Goal: Task Accomplishment & Management: Use online tool/utility

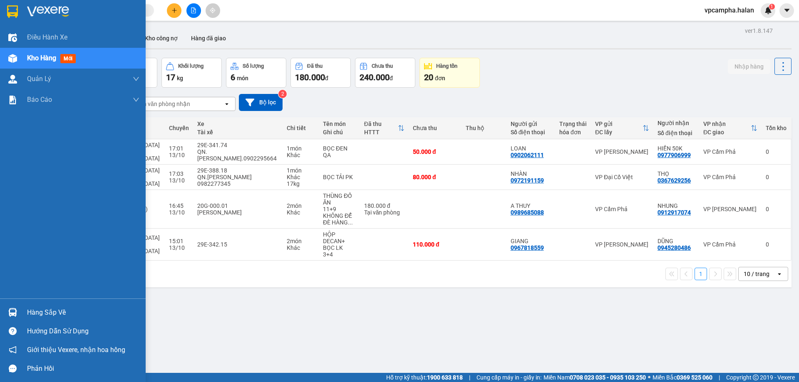
click at [22, 310] on div "Hàng sắp về" at bounding box center [73, 312] width 146 height 19
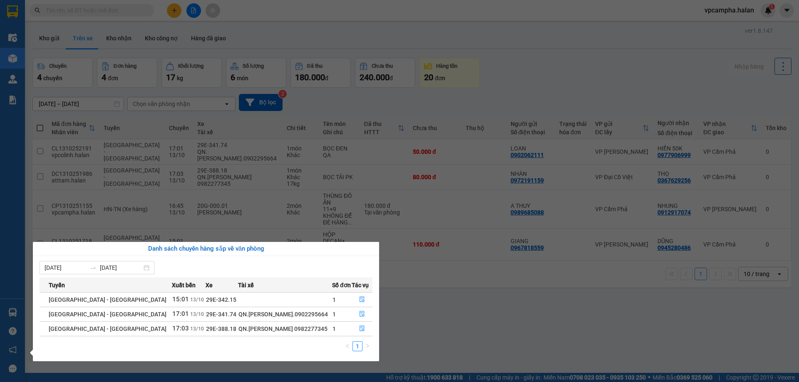
click at [419, 328] on section "Kết quả tìm kiếm ( 0 ) Bộ lọc No Data vpcampha.halan 1 Điều hành xe Kho hàng mớ…" at bounding box center [399, 191] width 799 height 382
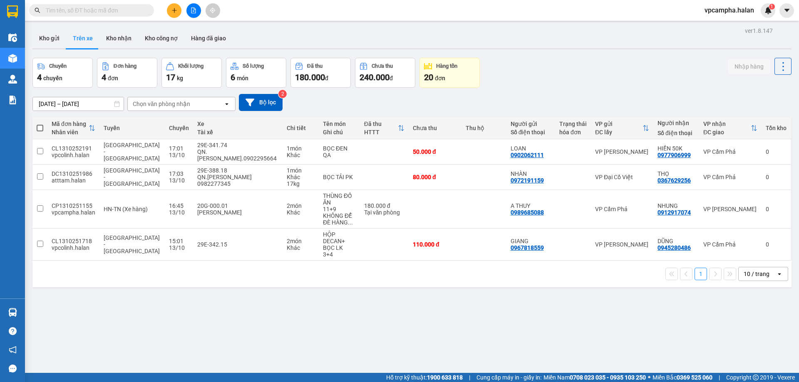
click at [100, 11] on input "text" at bounding box center [95, 10] width 98 height 9
click at [99, 12] on input "text" at bounding box center [95, 10] width 98 height 9
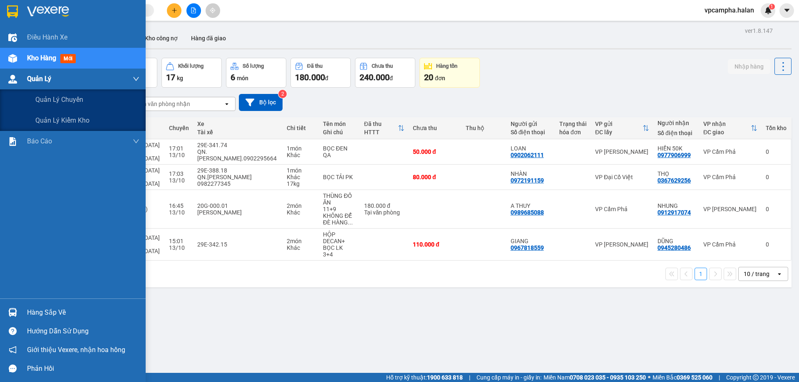
click at [16, 79] on img at bounding box center [12, 79] width 9 height 9
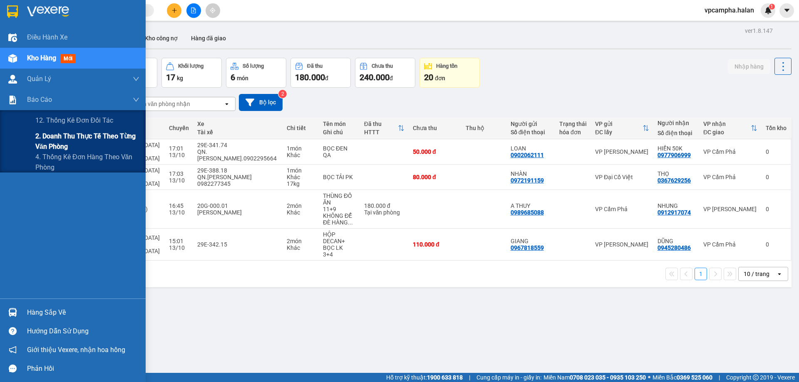
click at [32, 139] on div "2. Doanh thu thực tế theo từng văn phòng" at bounding box center [73, 141] width 146 height 21
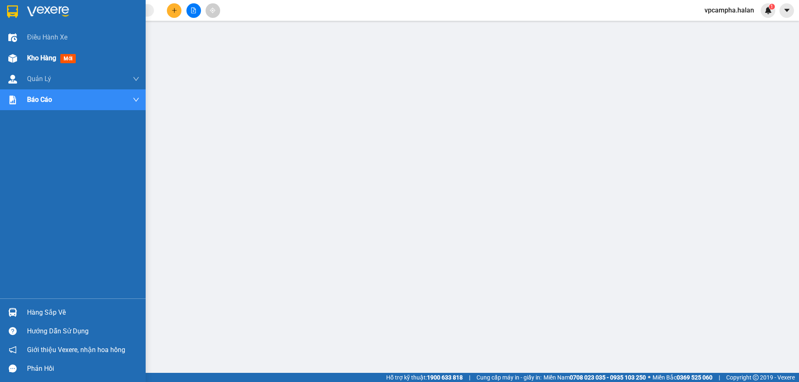
click at [21, 55] on div "Kho hàng mới" at bounding box center [73, 58] width 146 height 21
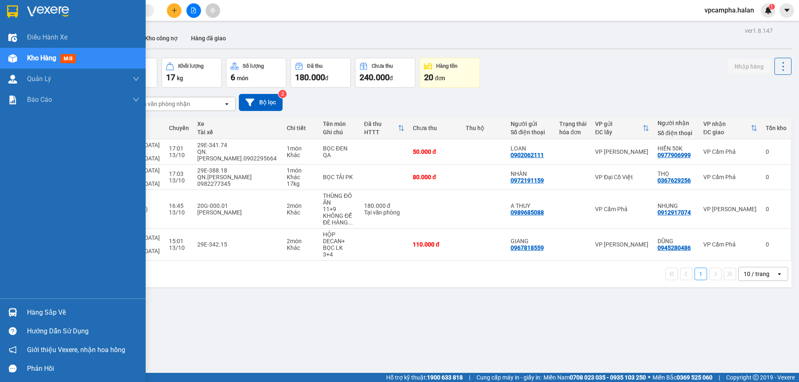
click at [46, 314] on div "Hàng sắp về" at bounding box center [83, 313] width 112 height 12
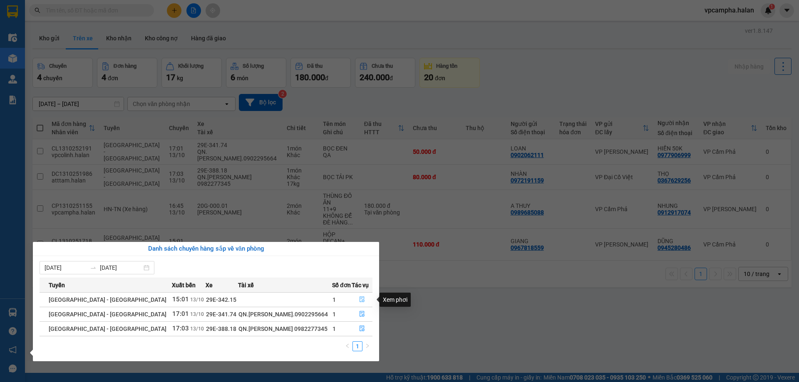
click at [359, 301] on icon "file-done" at bounding box center [362, 300] width 6 height 6
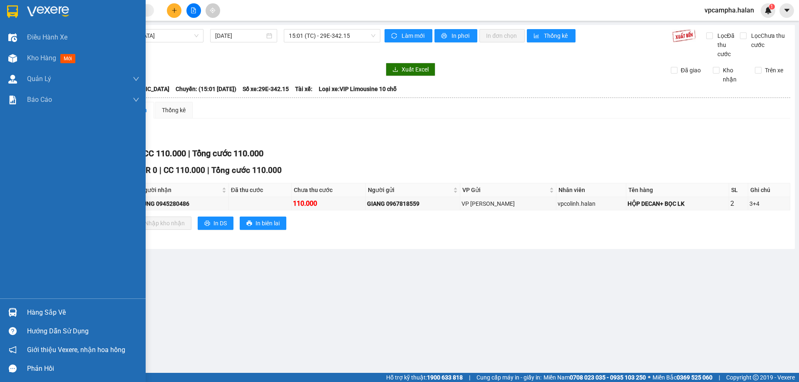
click at [16, 310] on img at bounding box center [12, 312] width 9 height 9
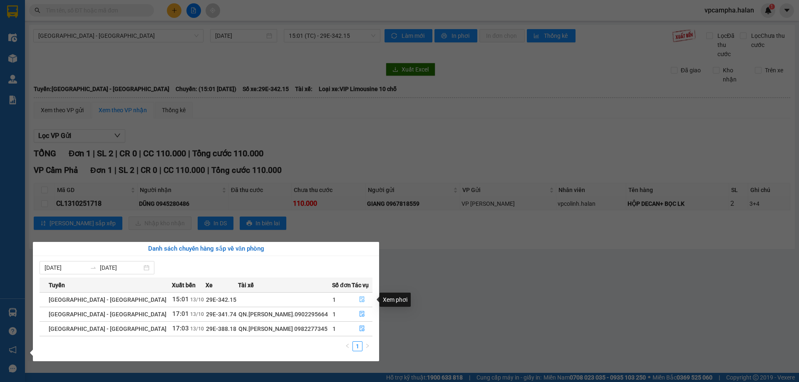
click at [359, 301] on icon "file-done" at bounding box center [362, 300] width 6 height 6
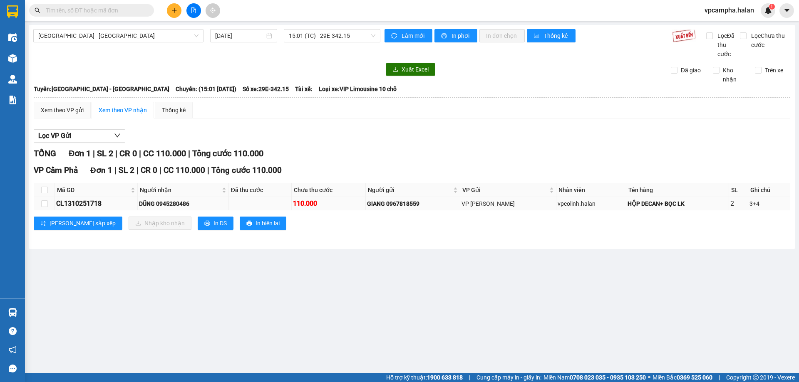
click at [48, 202] on td at bounding box center [44, 203] width 21 height 13
click at [48, 203] on td at bounding box center [44, 203] width 21 height 13
click at [42, 203] on input "checkbox" at bounding box center [44, 204] width 7 height 7
checkbox input "true"
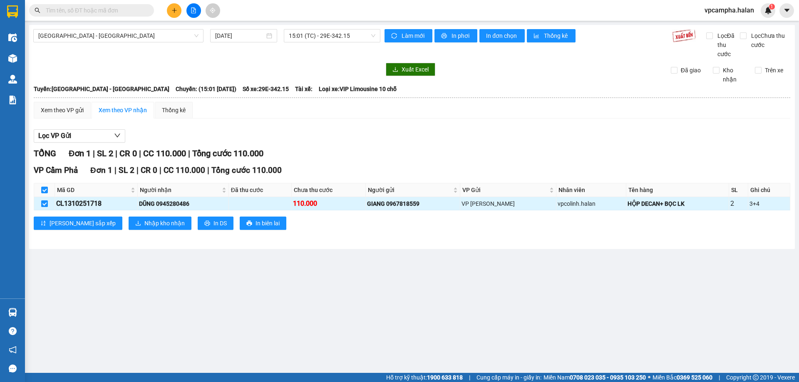
checkbox input "true"
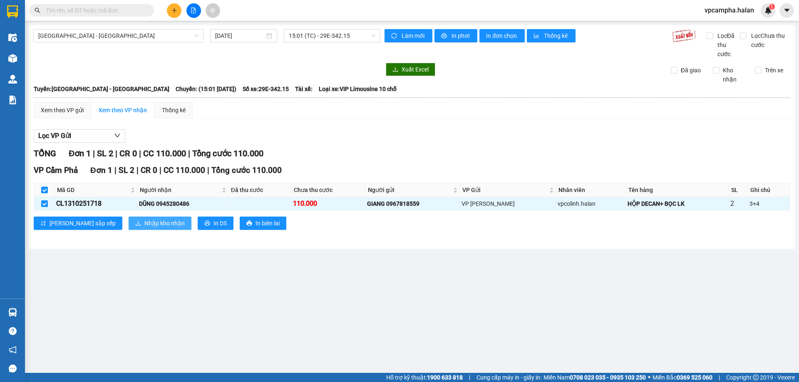
click at [144, 227] on span "Nhập kho nhận" at bounding box center [164, 223] width 40 height 9
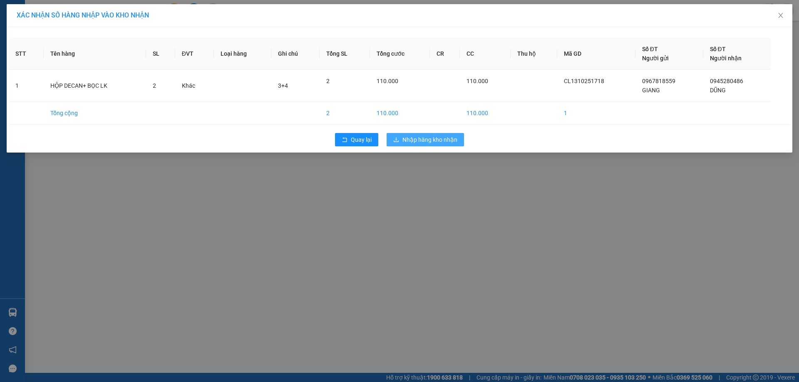
click at [441, 136] on span "Nhập hàng kho nhận" at bounding box center [429, 139] width 55 height 9
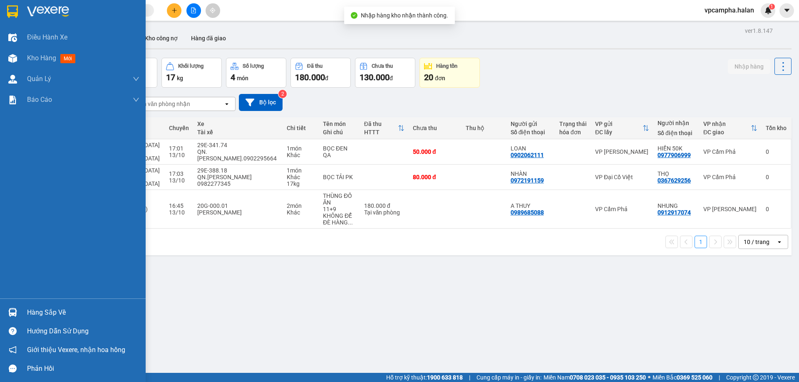
click at [21, 310] on div "Hàng sắp về" at bounding box center [73, 312] width 146 height 19
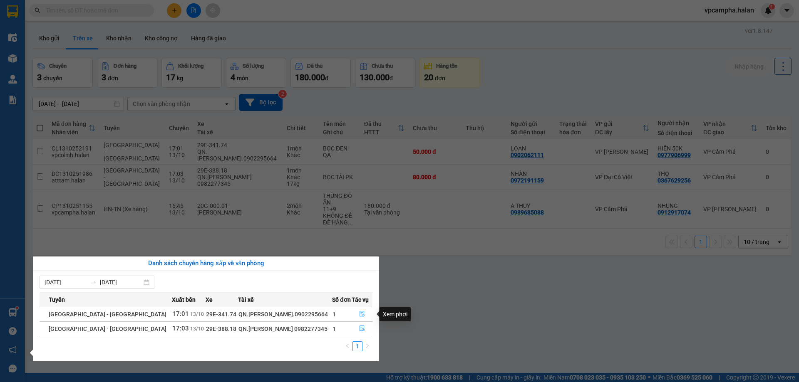
click at [359, 316] on icon "file-done" at bounding box center [362, 314] width 6 height 6
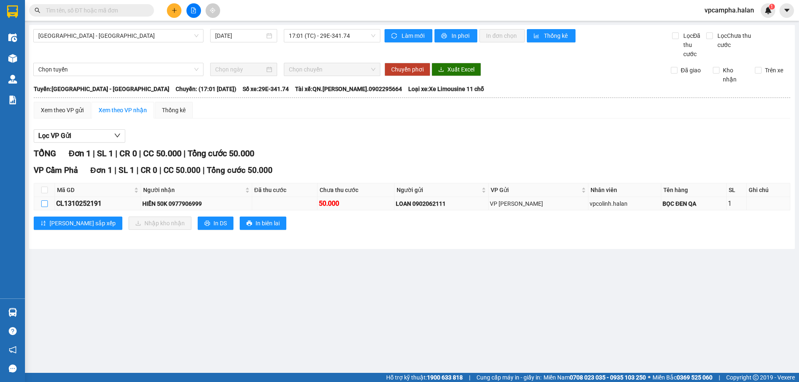
click at [45, 203] on input "checkbox" at bounding box center [44, 204] width 7 height 7
checkbox input "true"
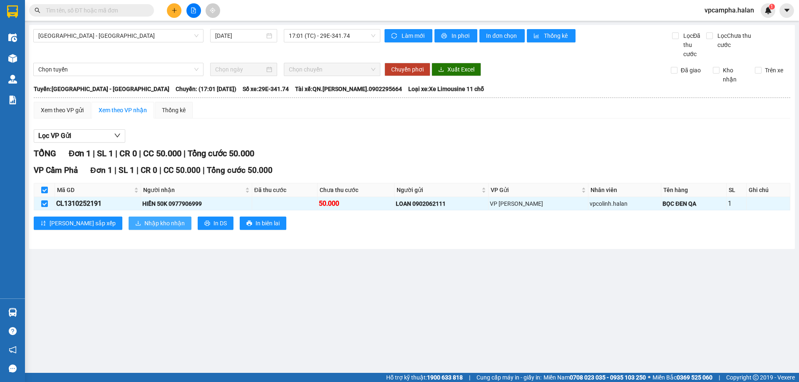
click at [144, 222] on span "Nhập kho nhận" at bounding box center [164, 223] width 40 height 9
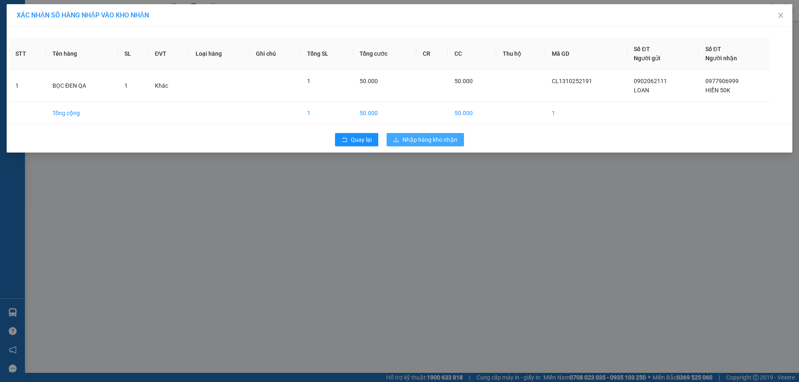
click at [416, 136] on span "Nhập hàng kho nhận" at bounding box center [429, 139] width 55 height 9
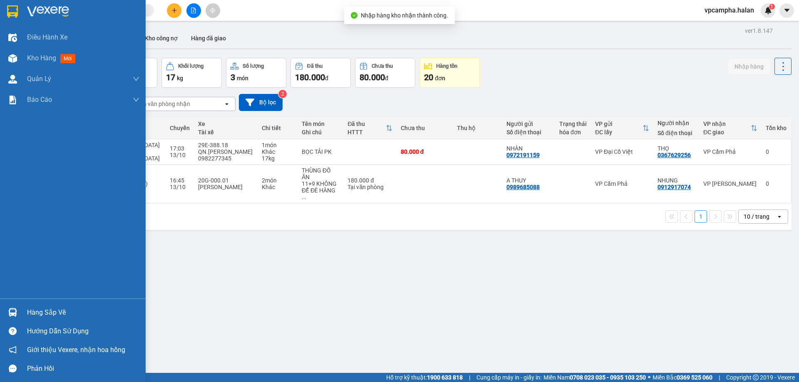
click at [15, 310] on img at bounding box center [12, 312] width 9 height 9
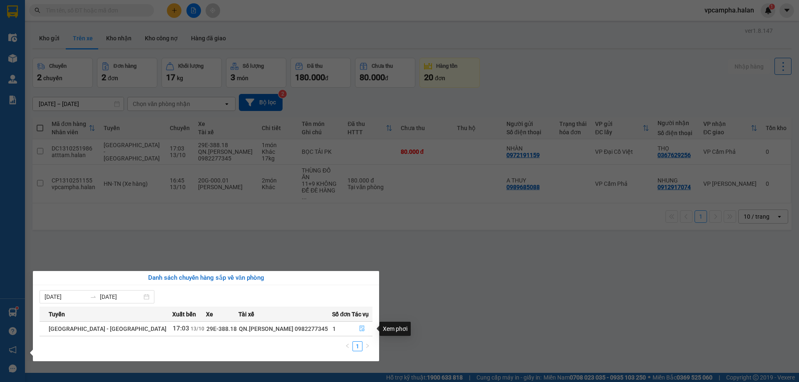
click at [359, 331] on icon "file-done" at bounding box center [362, 329] width 6 height 6
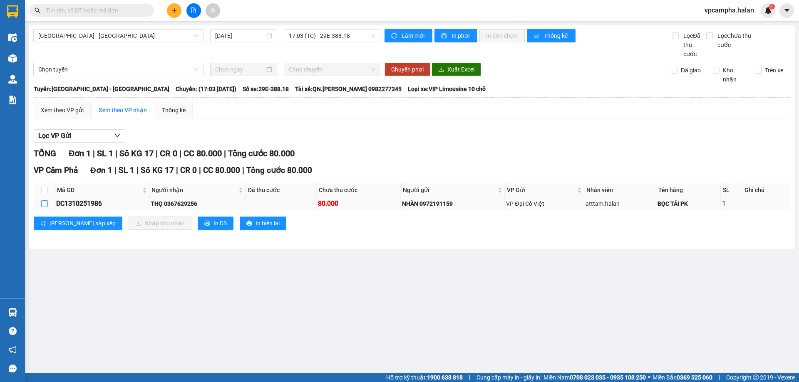
click at [47, 205] on input "checkbox" at bounding box center [44, 204] width 7 height 7
checkbox input "true"
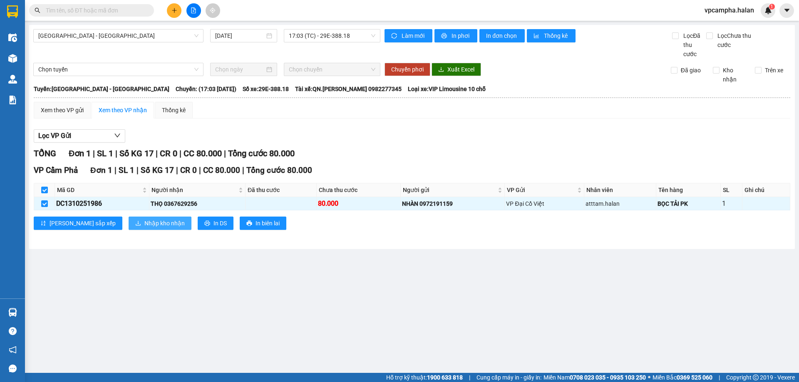
click at [144, 220] on span "Nhập kho nhận" at bounding box center [164, 223] width 40 height 9
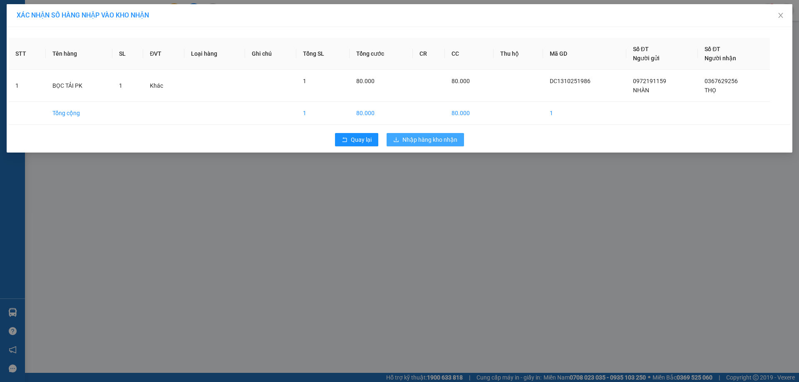
click at [416, 138] on span "Nhập hàng kho nhận" at bounding box center [429, 139] width 55 height 9
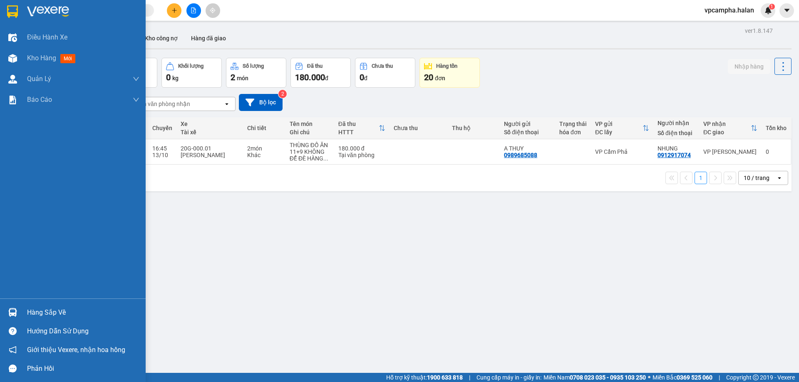
click at [28, 313] on div "Hàng sắp về" at bounding box center [83, 313] width 112 height 12
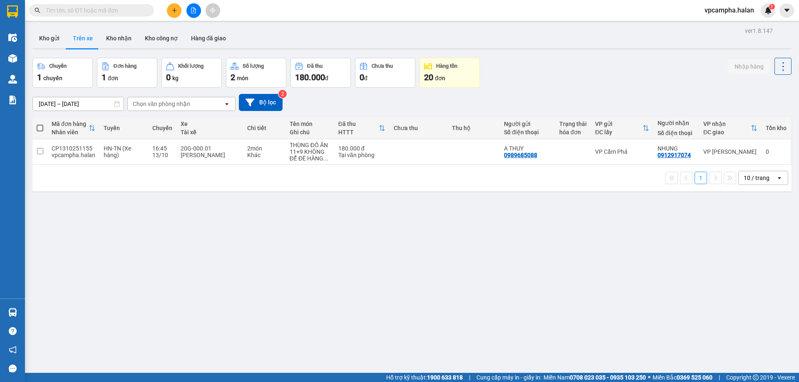
click at [139, 248] on section "Kết quả tìm kiếm ( 0 ) Bộ lọc No Data vpcampha.halan 1 Điều hành xe Kho hàng mớ…" at bounding box center [399, 191] width 799 height 382
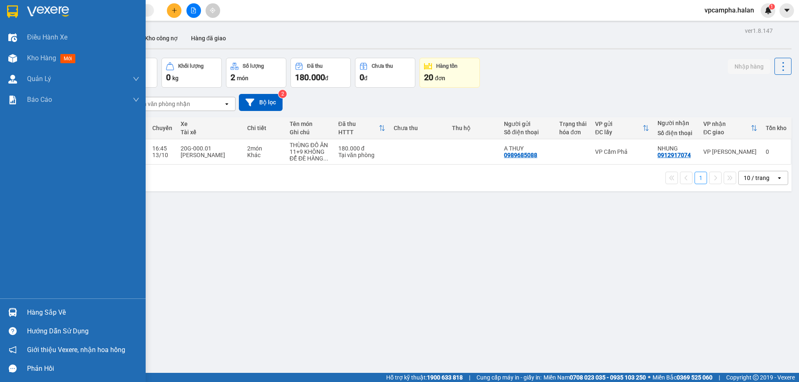
click at [17, 317] on div at bounding box center [12, 312] width 15 height 15
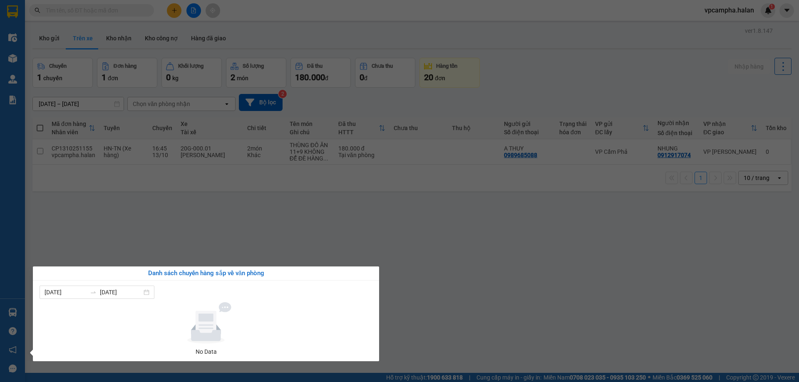
click at [95, 254] on section "Kết quả tìm kiếm ( 0 ) Bộ lọc No Data vpcampha.halan 1 Điều hành xe Kho hàng mớ…" at bounding box center [399, 191] width 799 height 382
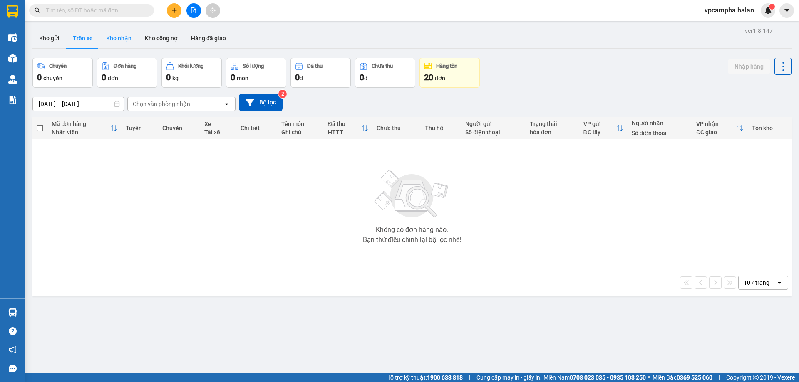
click at [113, 39] on button "Kho nhận" at bounding box center [118, 38] width 39 height 20
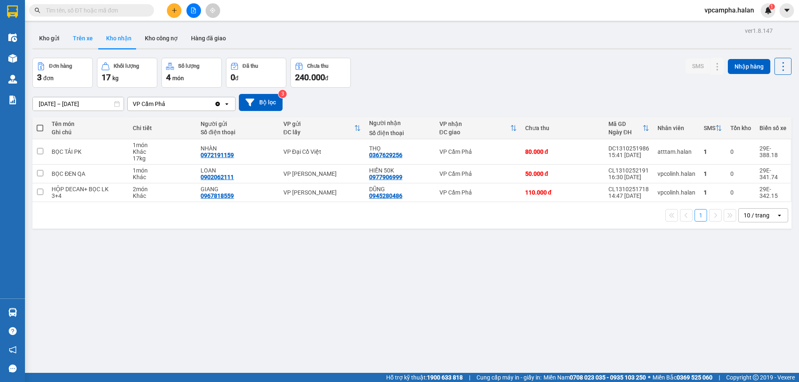
click at [91, 39] on button "Trên xe" at bounding box center [82, 38] width 33 height 20
type input "[DATE] – [DATE]"
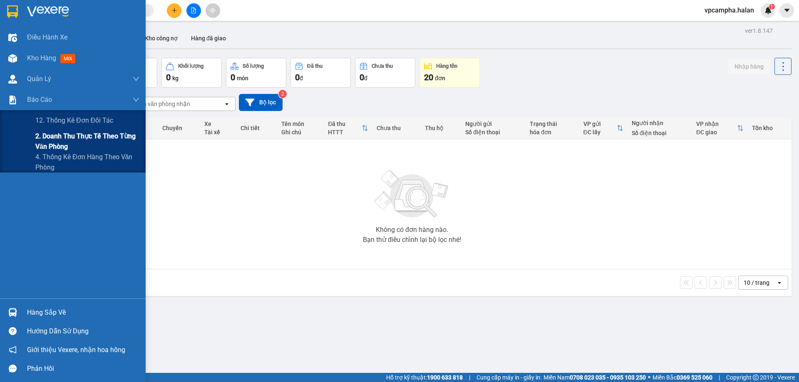
click at [35, 142] on span "2. Doanh thu thực tế theo từng văn phòng" at bounding box center [87, 141] width 104 height 21
